Goal: Register for event/course

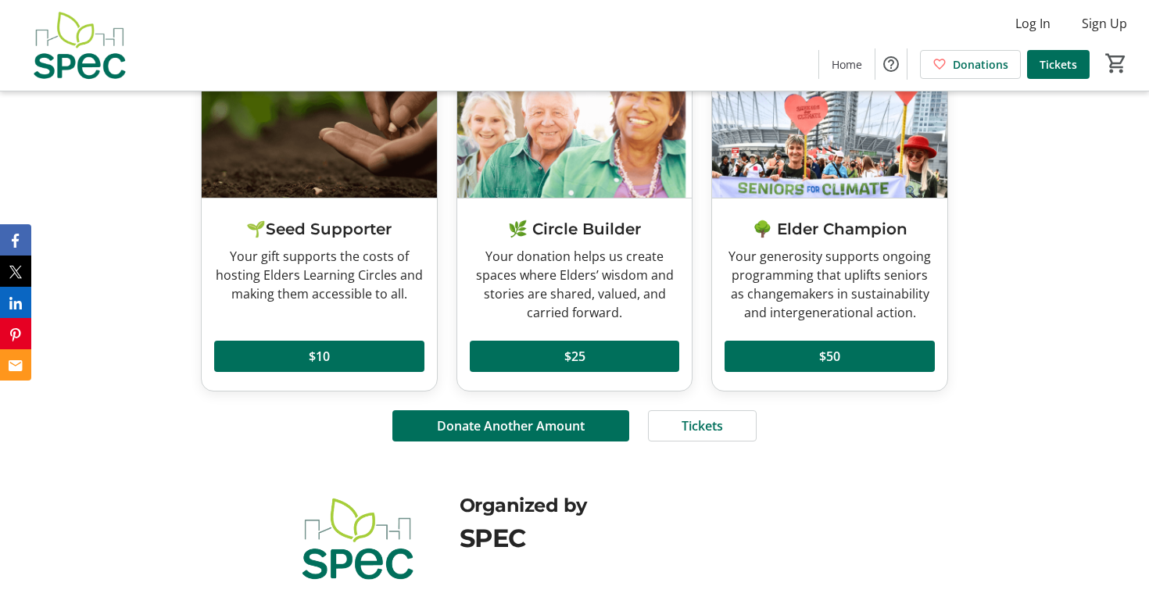
scroll to position [1231, 0]
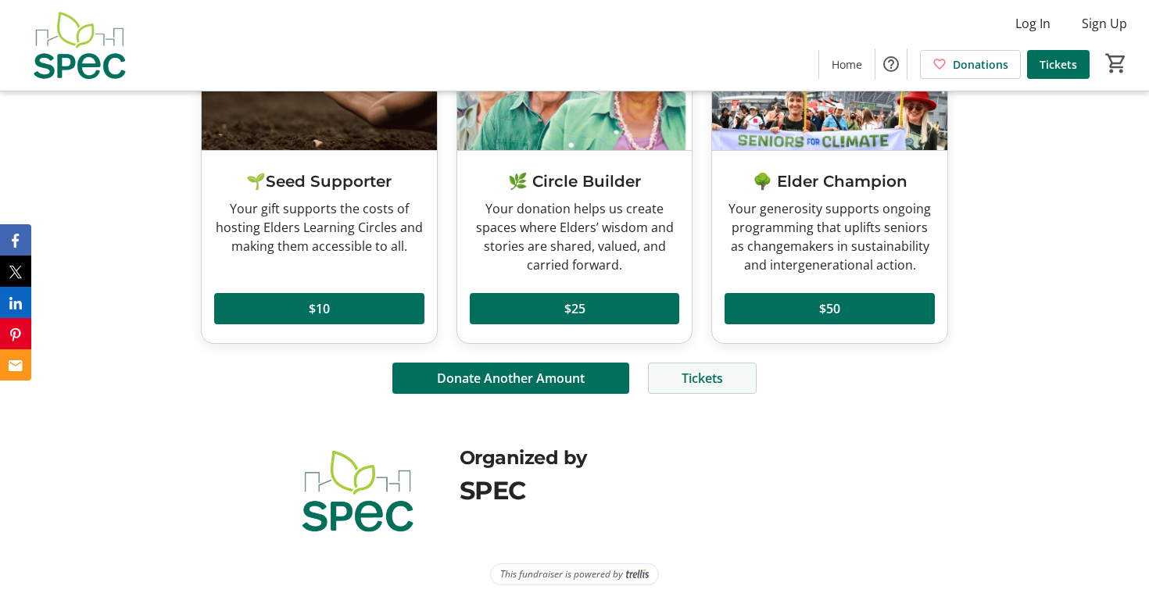
click at [703, 378] on span "Tickets" at bounding box center [702, 378] width 41 height 19
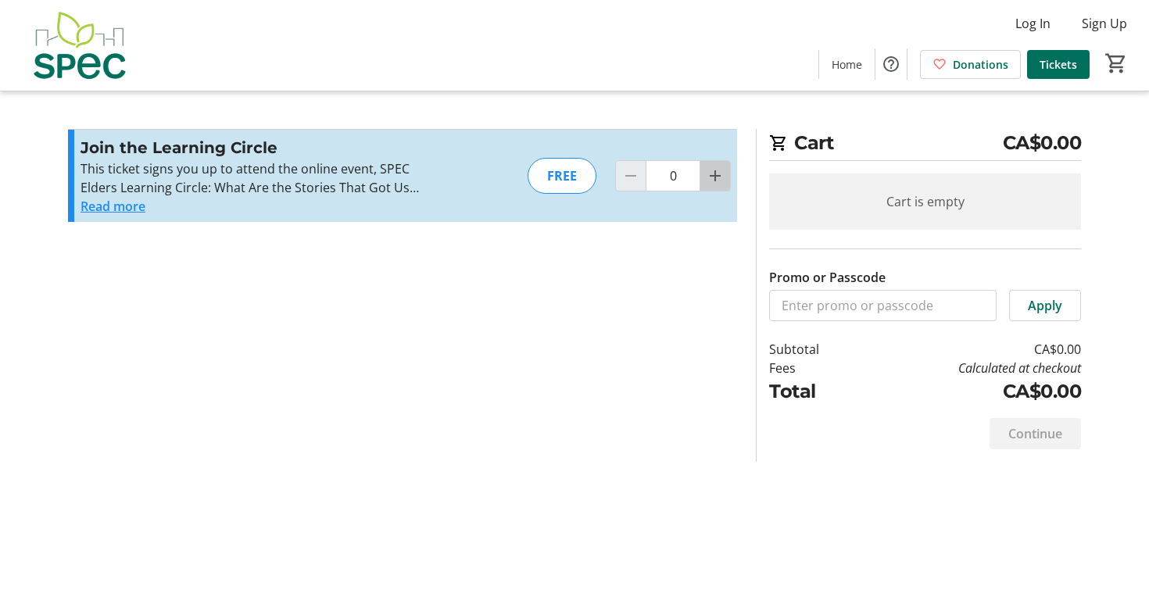
click at [718, 175] on mat-icon "Increment by one" at bounding box center [715, 175] width 19 height 19
type input "1"
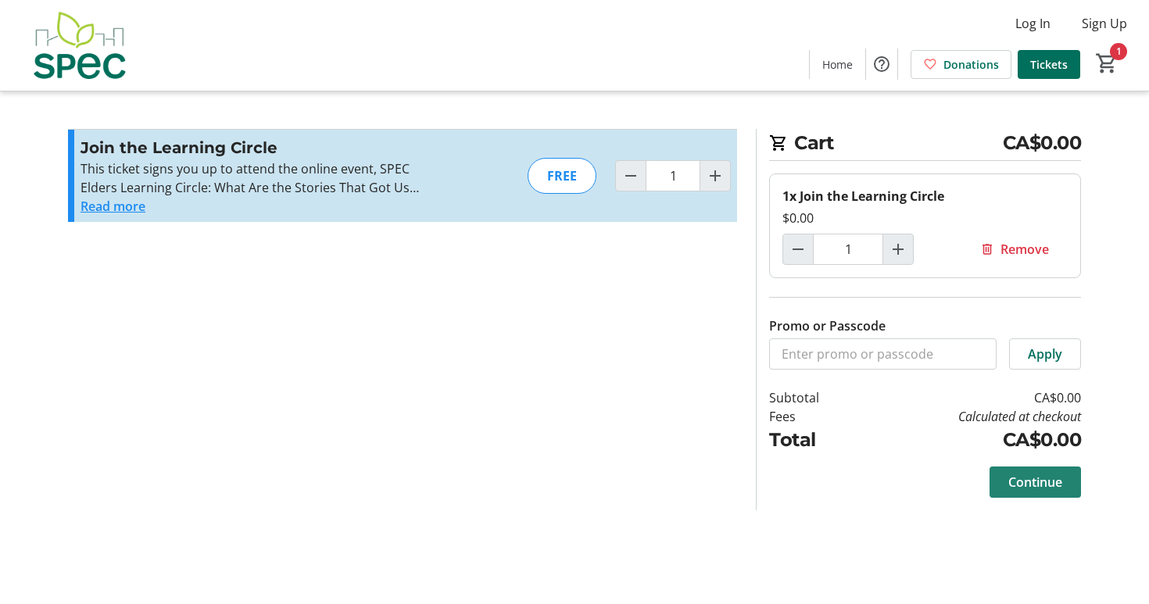
click at [1037, 482] on span "Continue" at bounding box center [1035, 482] width 54 height 19
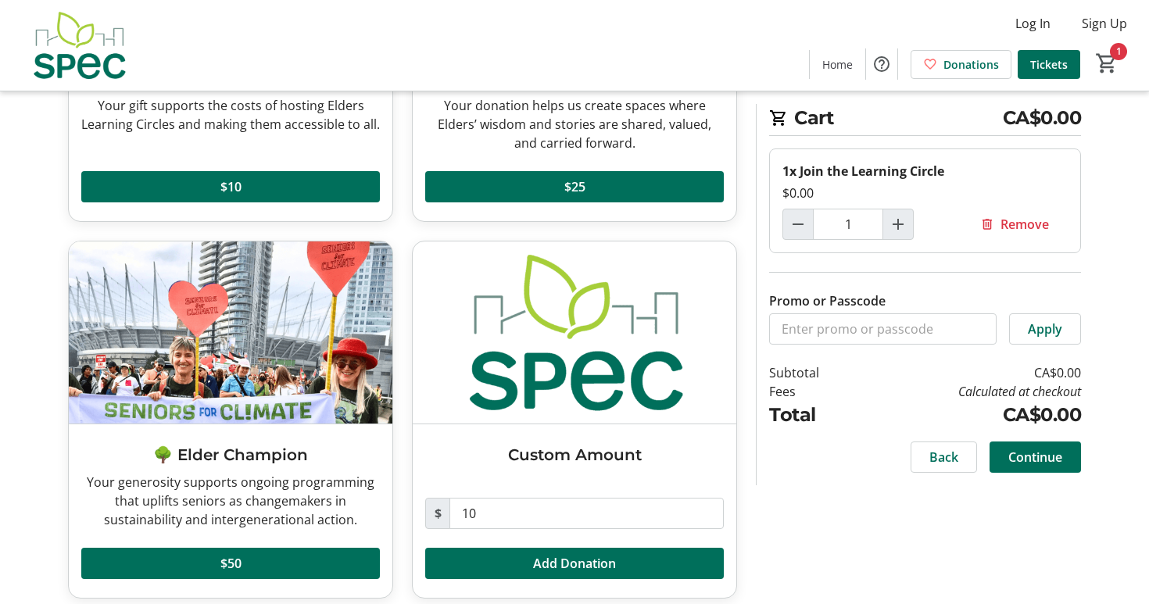
scroll to position [325, 0]
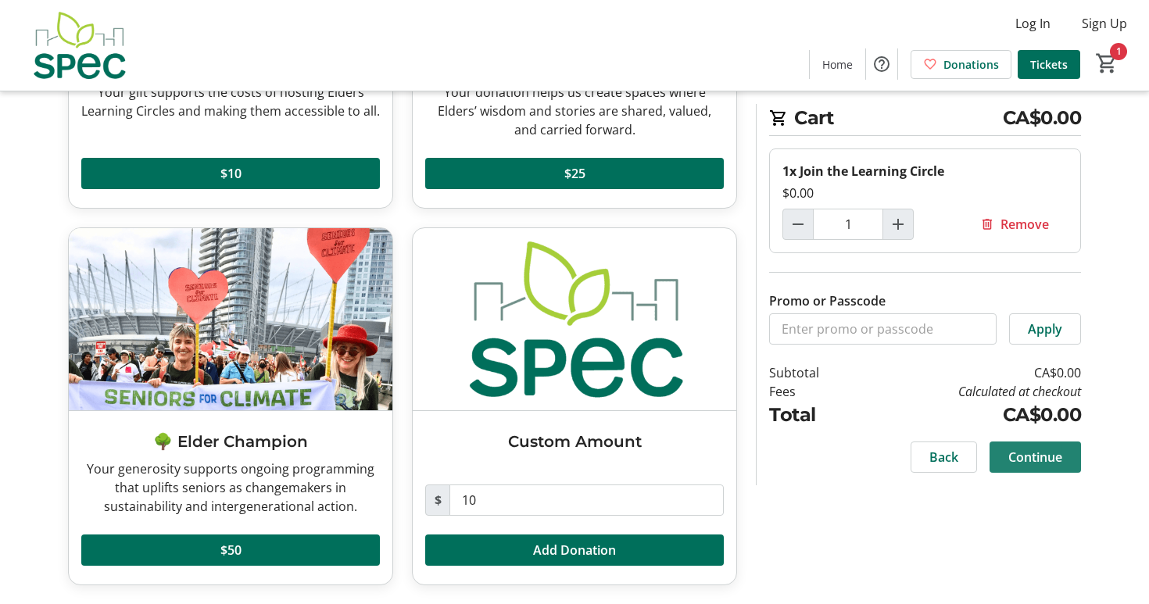
click at [1029, 453] on span "Continue" at bounding box center [1035, 457] width 54 height 19
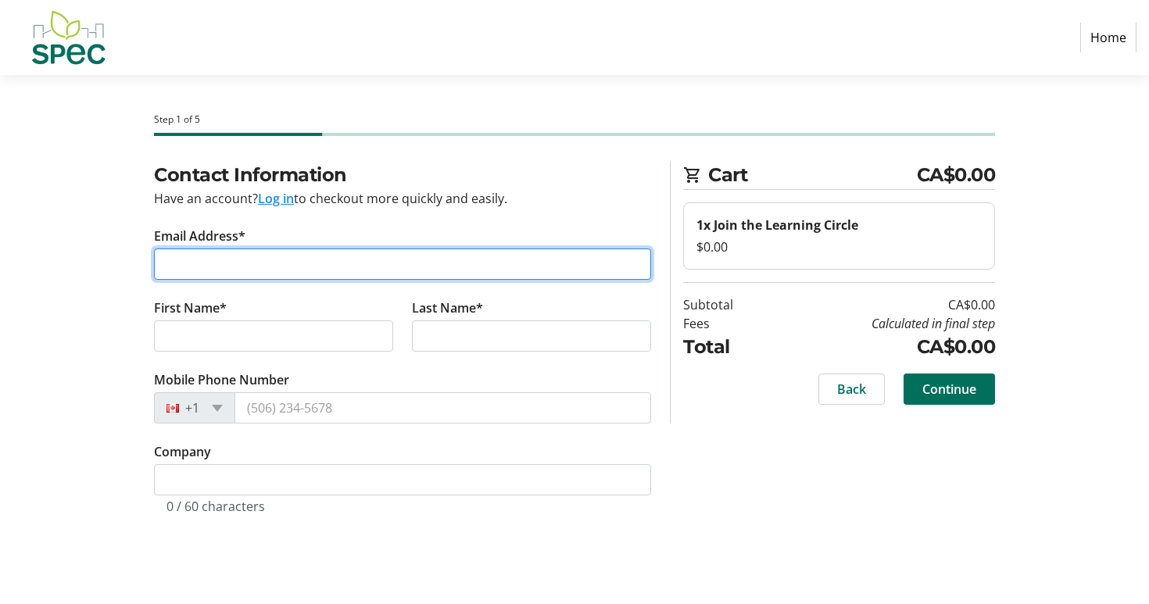
click at [165, 263] on input "Email Address*" at bounding box center [402, 264] width 497 height 31
type input "h.avery@alumni.ubc.ca"
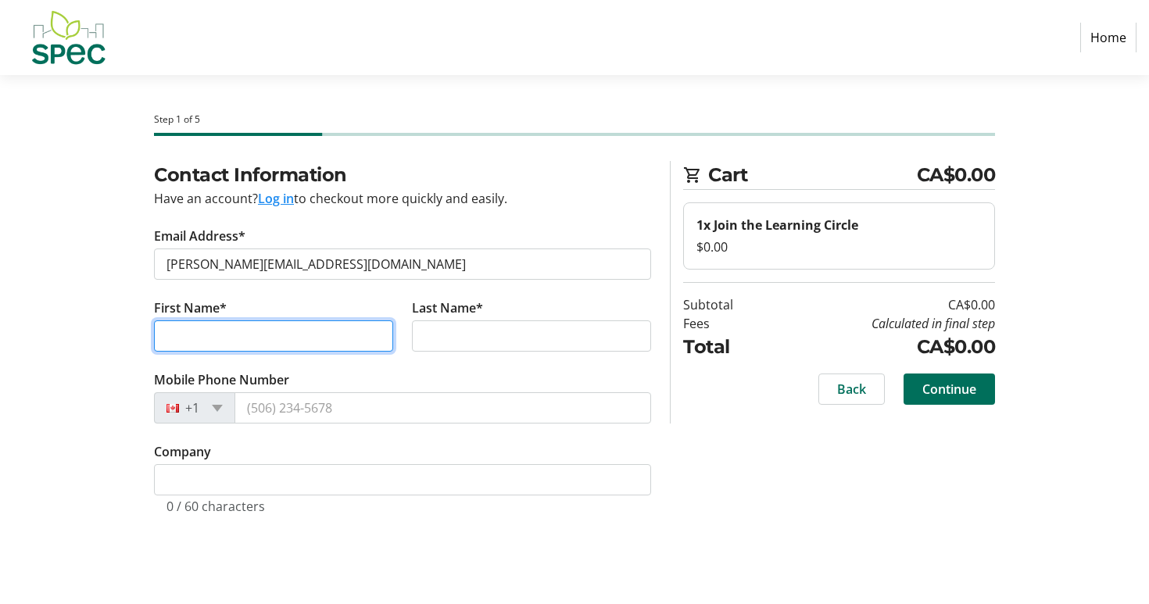
click at [161, 335] on input "First Name*" at bounding box center [273, 335] width 239 height 31
type input "Hinda"
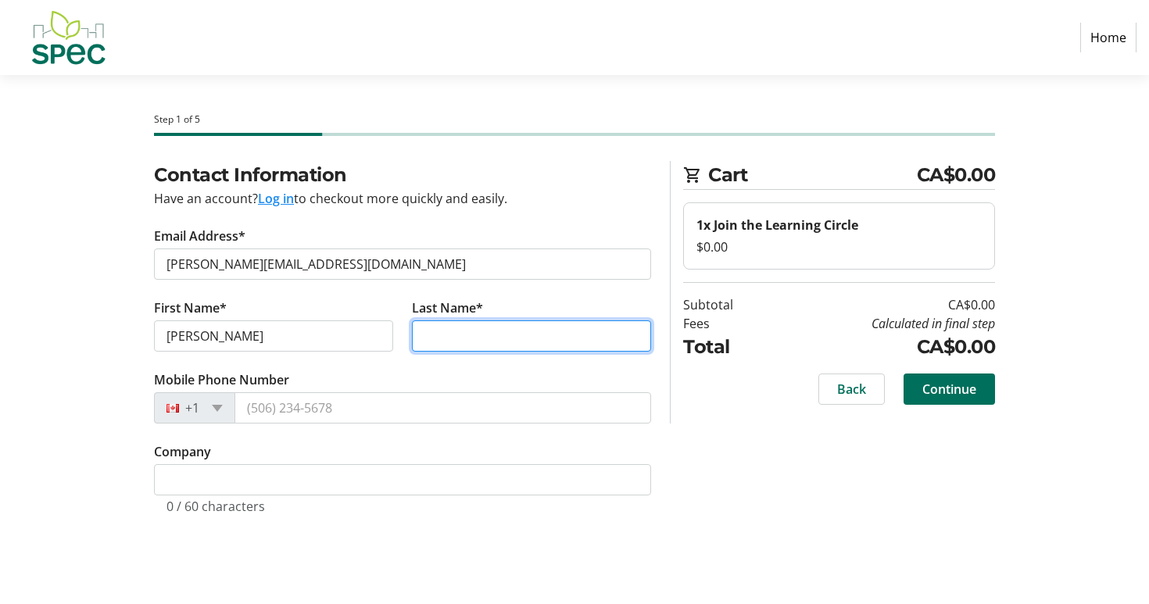
click at [423, 334] on input "Last Name*" at bounding box center [531, 335] width 239 height 31
type input "Avery"
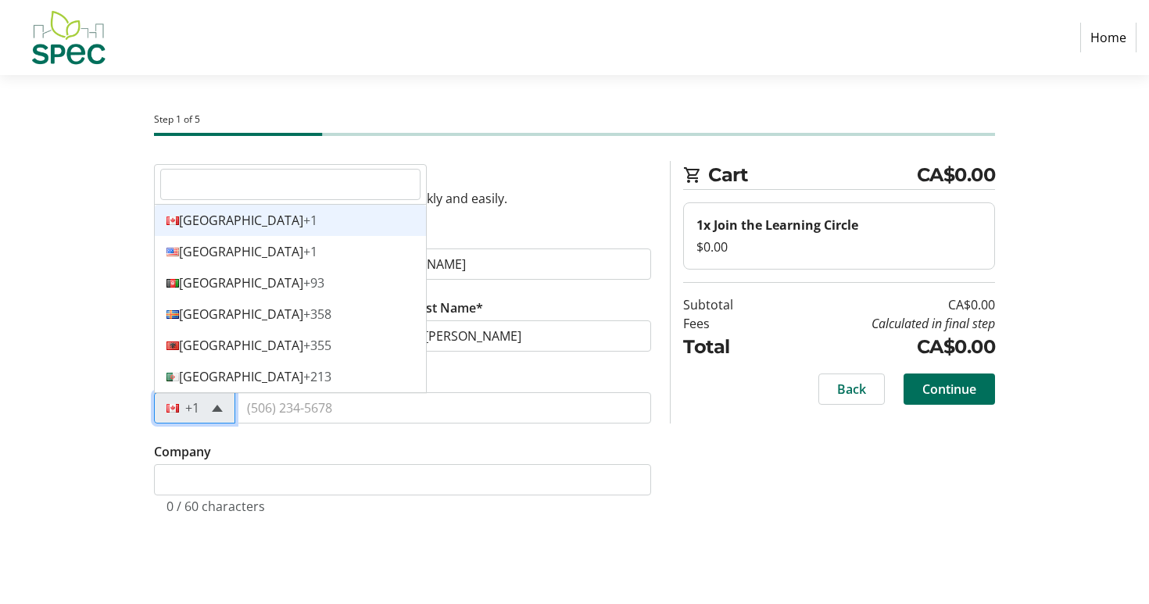
click at [215, 406] on span at bounding box center [217, 408] width 11 height 7
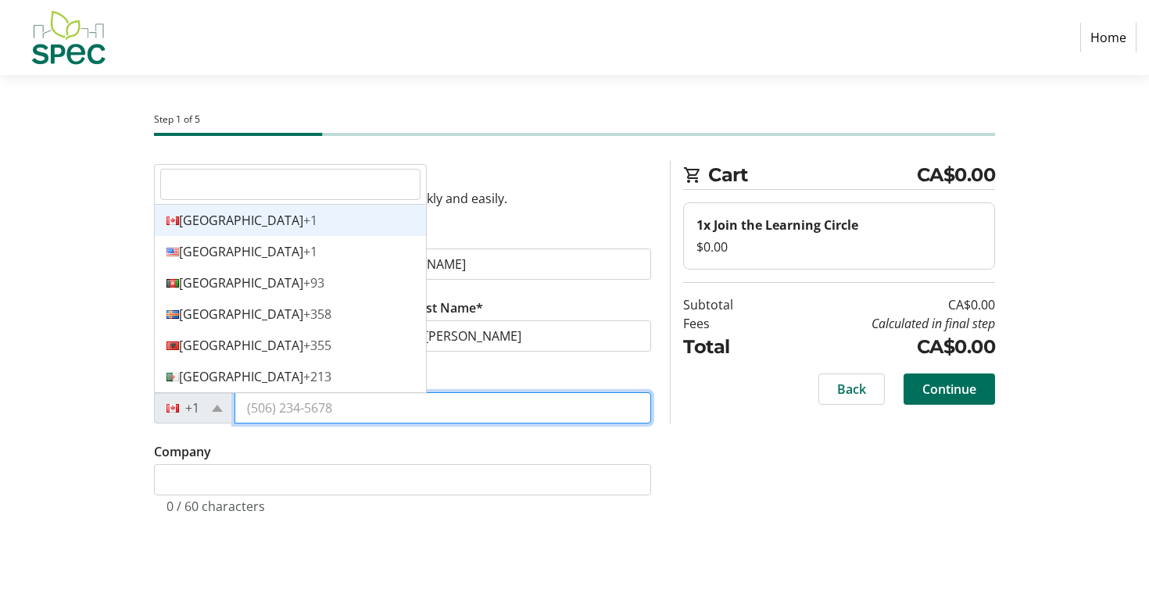
click at [247, 409] on input "Mobile Phone Number" at bounding box center [443, 407] width 417 height 31
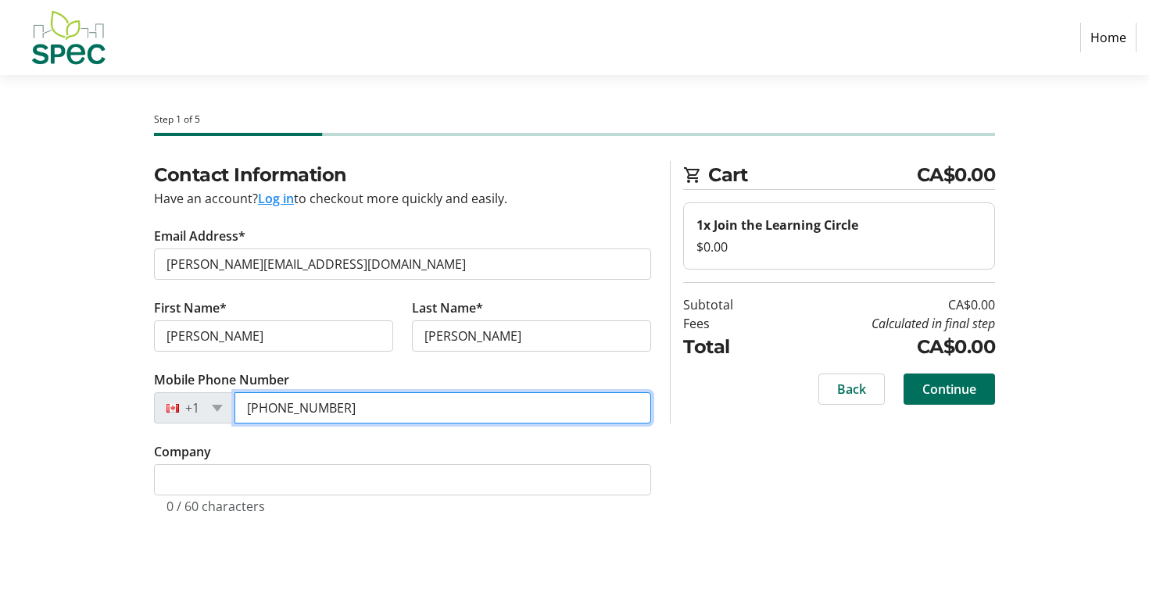
type input "(604) 222-4491"
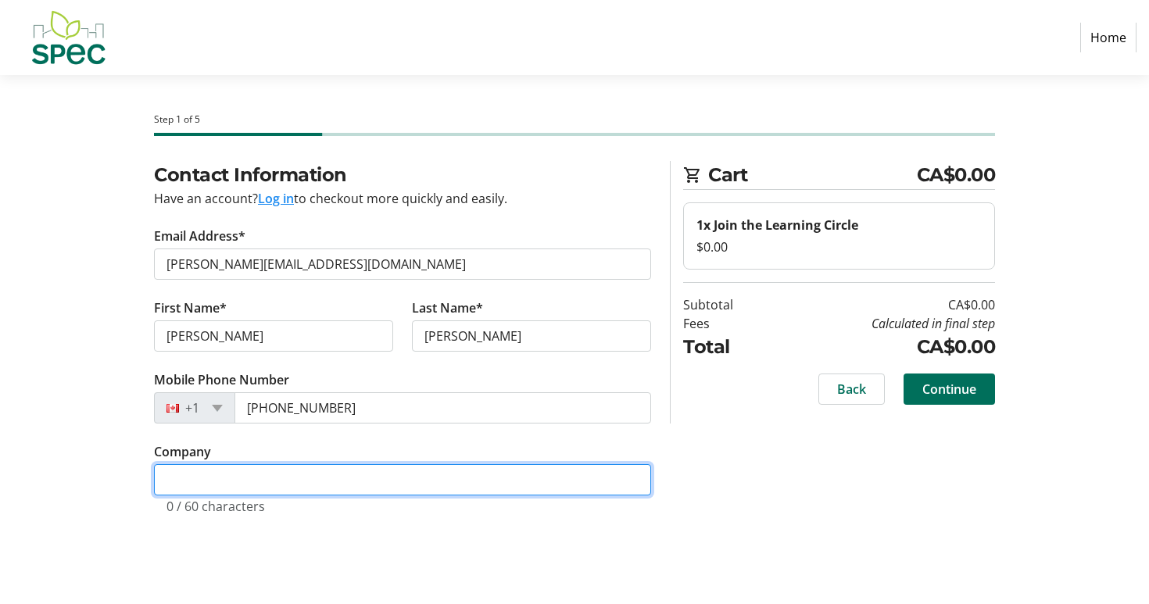
click at [167, 478] on input "Company" at bounding box center [402, 479] width 497 height 31
type input "Retired"
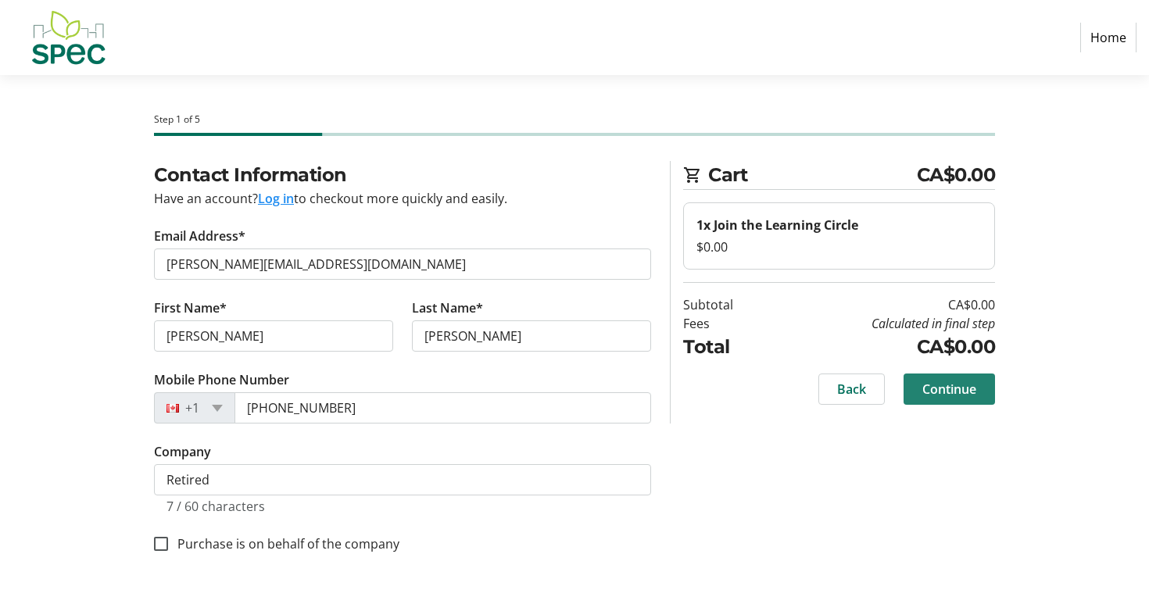
click at [957, 386] on span "Continue" at bounding box center [949, 389] width 54 height 19
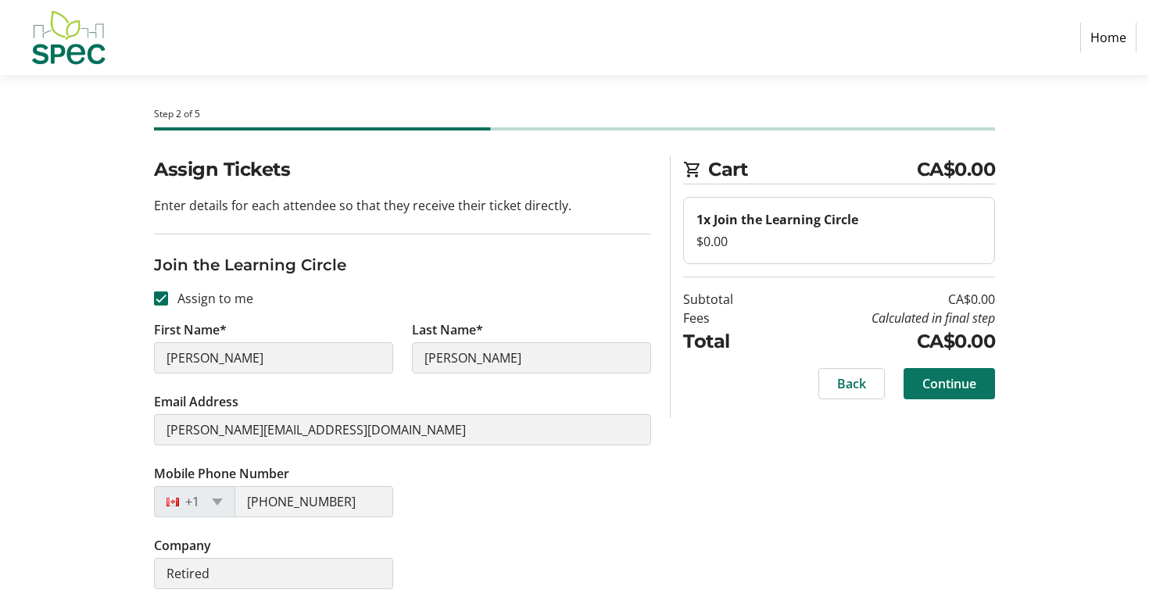
scroll to position [9, 0]
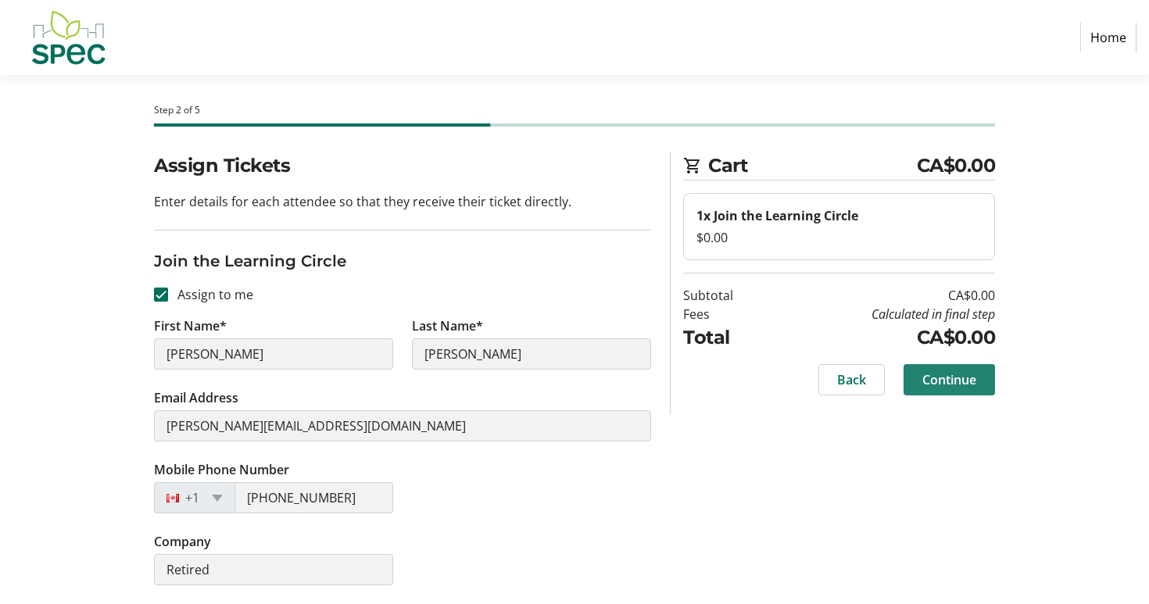
click at [956, 378] on span "Continue" at bounding box center [949, 380] width 54 height 19
click at [956, 378] on div "Back Continue" at bounding box center [839, 379] width 312 height 31
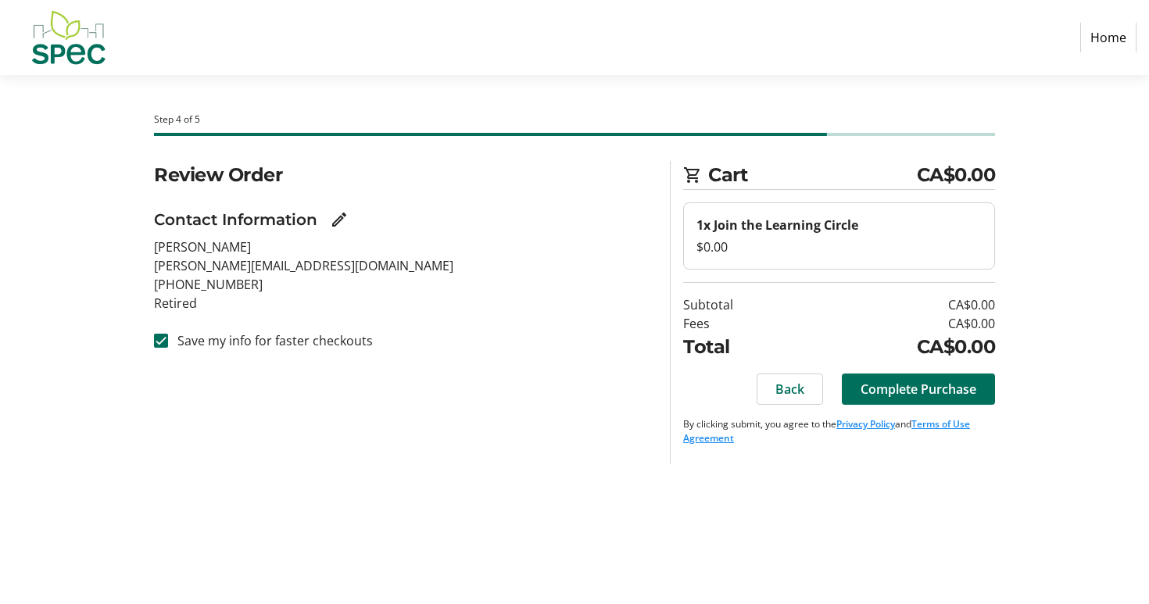
click at [944, 425] on link "Terms of Use Agreement" at bounding box center [826, 430] width 287 height 27
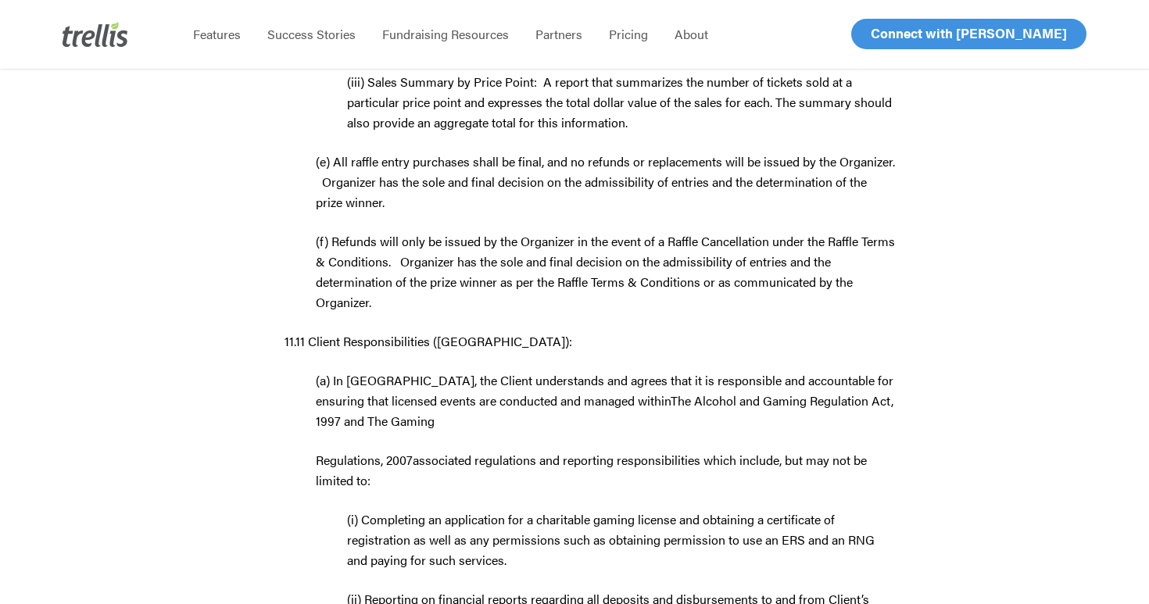
scroll to position [23327, 0]
